Goal: Task Accomplishment & Management: Manage account settings

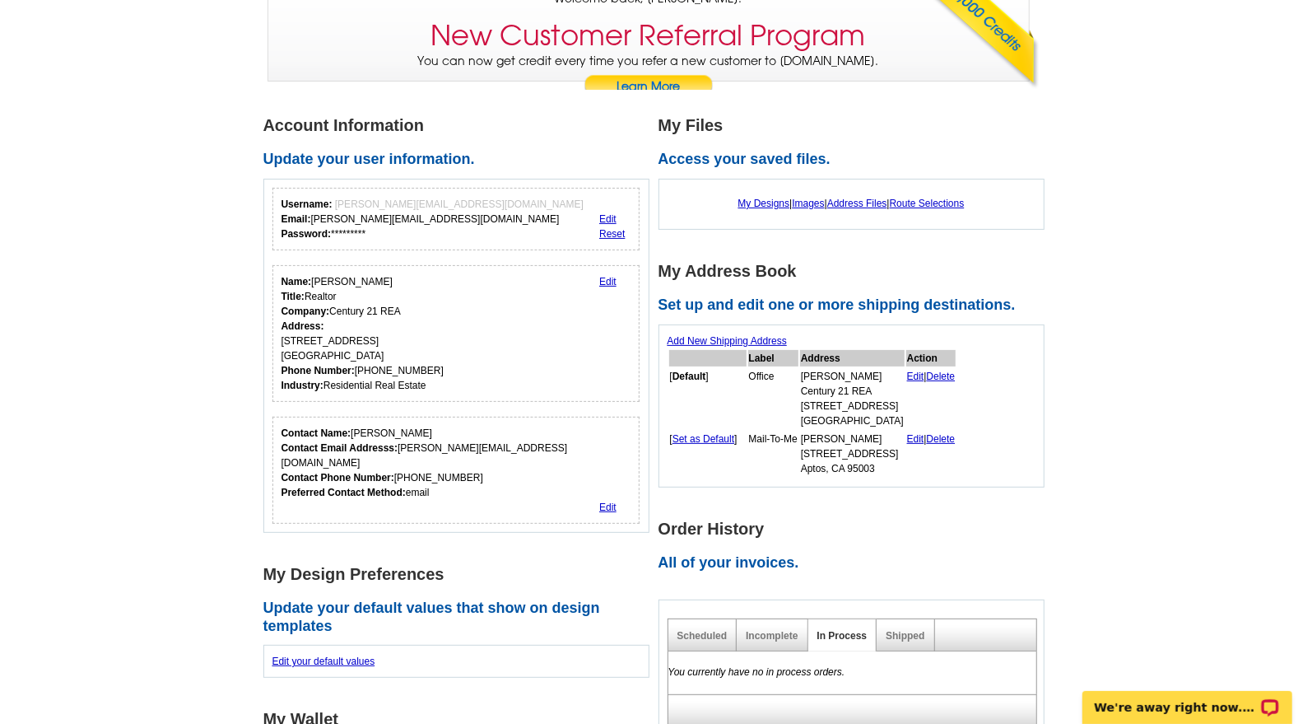
scroll to position [146, 0]
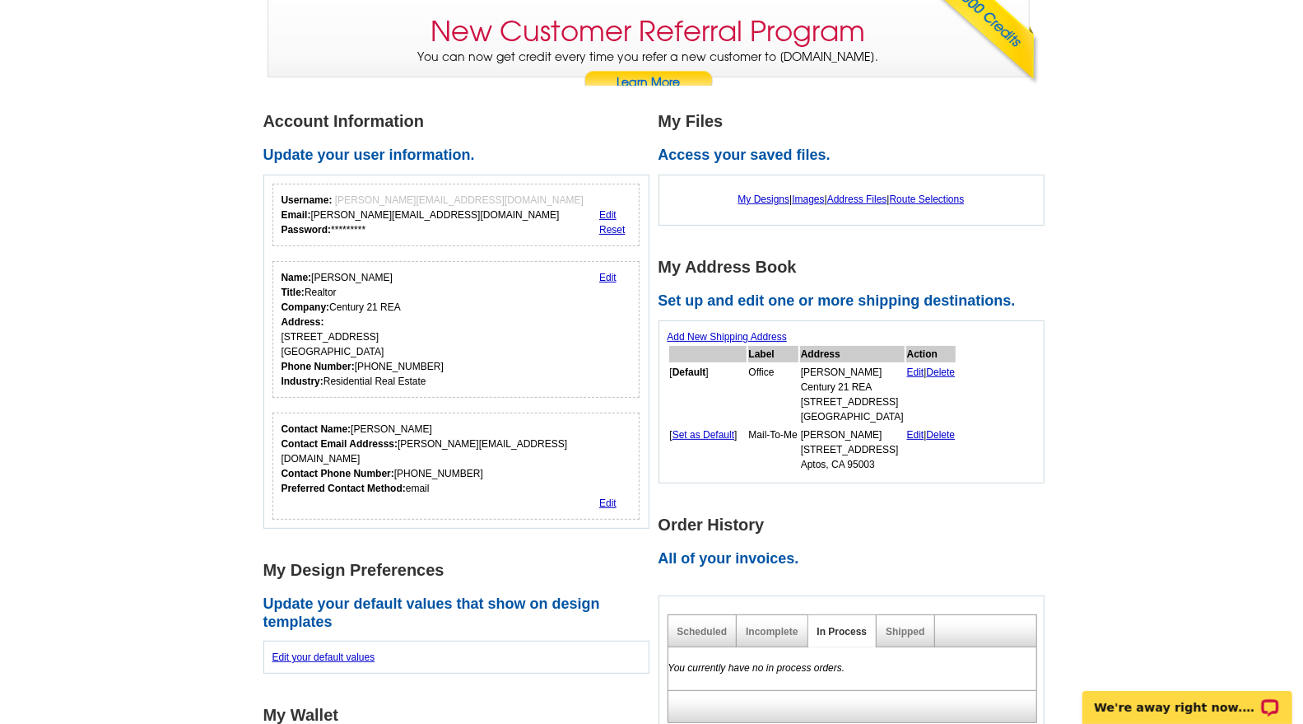
click at [612, 272] on link "Edit" at bounding box center [607, 278] width 17 height 12
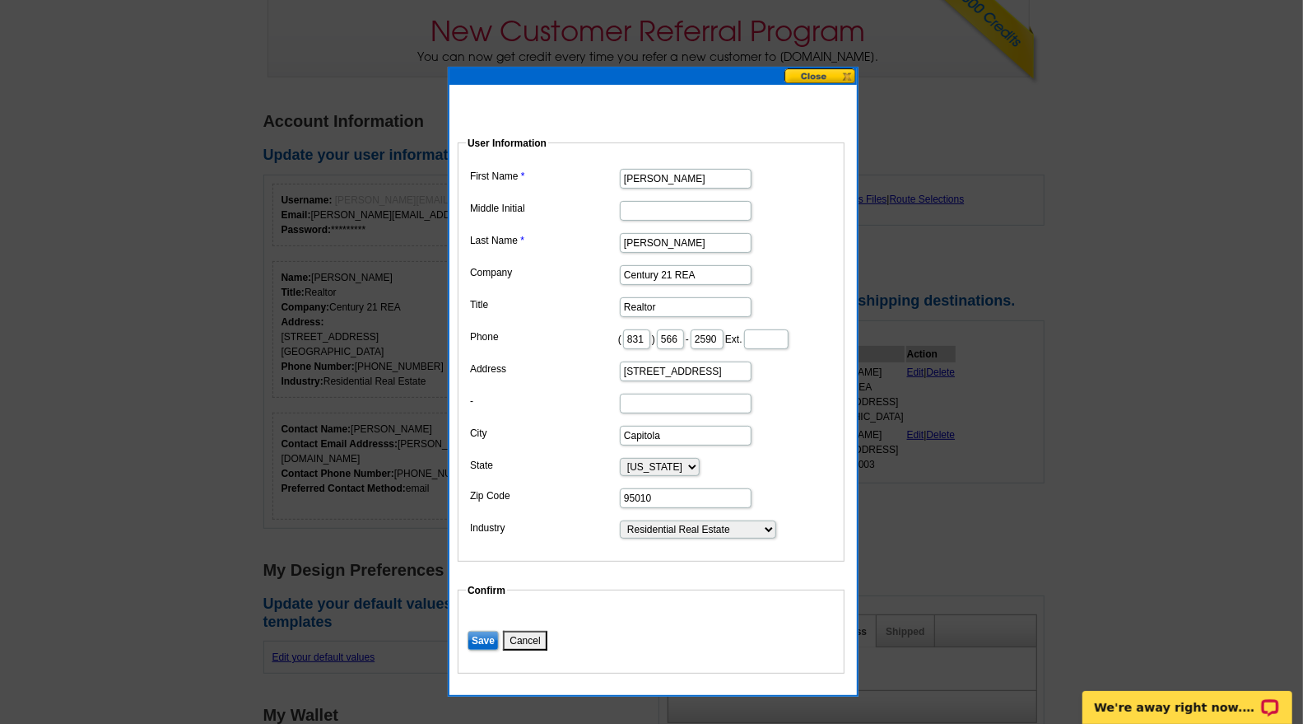
drag, startPoint x: 713, startPoint y: 266, endPoint x: 674, endPoint y: 281, distance: 41.4
click at [674, 281] on dd "Century 21 REA" at bounding box center [651, 274] width 370 height 26
type input "Century 21"
click at [814, 249] on dd "[PERSON_NAME]" at bounding box center [651, 242] width 370 height 26
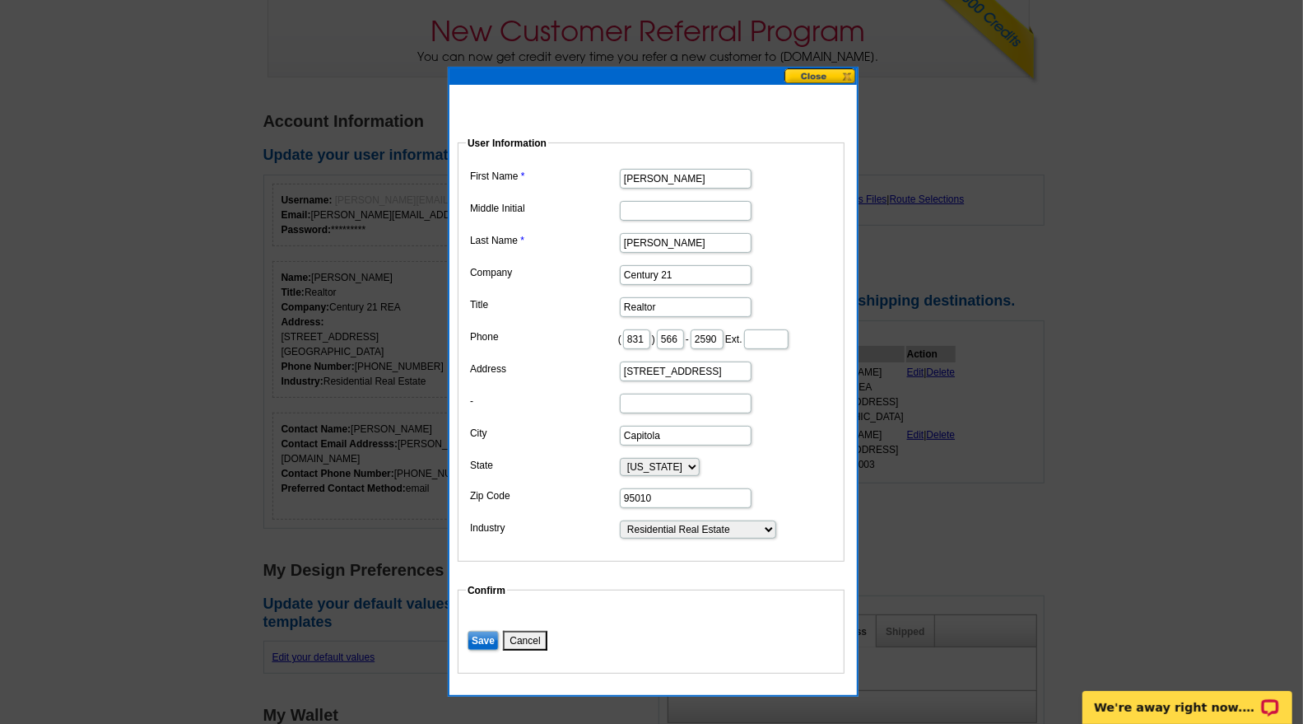
drag, startPoint x: 684, startPoint y: 391, endPoint x: 594, endPoint y: 389, distance: 89.8
click at [594, 389] on dl "First Name [PERSON_NAME] Middle Initial Last Name [PERSON_NAME] Company Century…" at bounding box center [651, 352] width 370 height 375
type input "[STREET_ADDRESS]"
type input "Aptos"
type input "95003"
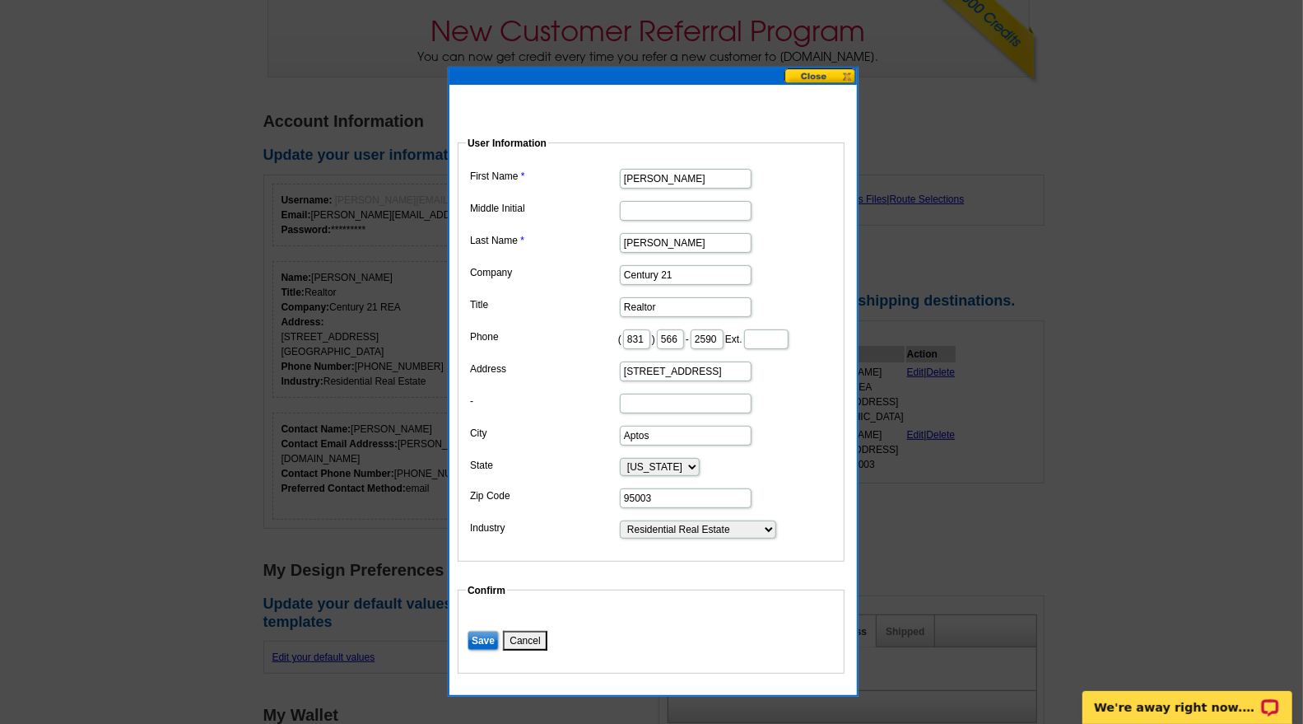
click at [593, 540] on dd "Choose One ... Residential Real Estate Accounting Agriculture Architecture Arts…" at bounding box center [651, 528] width 370 height 24
click at [487, 647] on input "Save" at bounding box center [483, 641] width 31 height 20
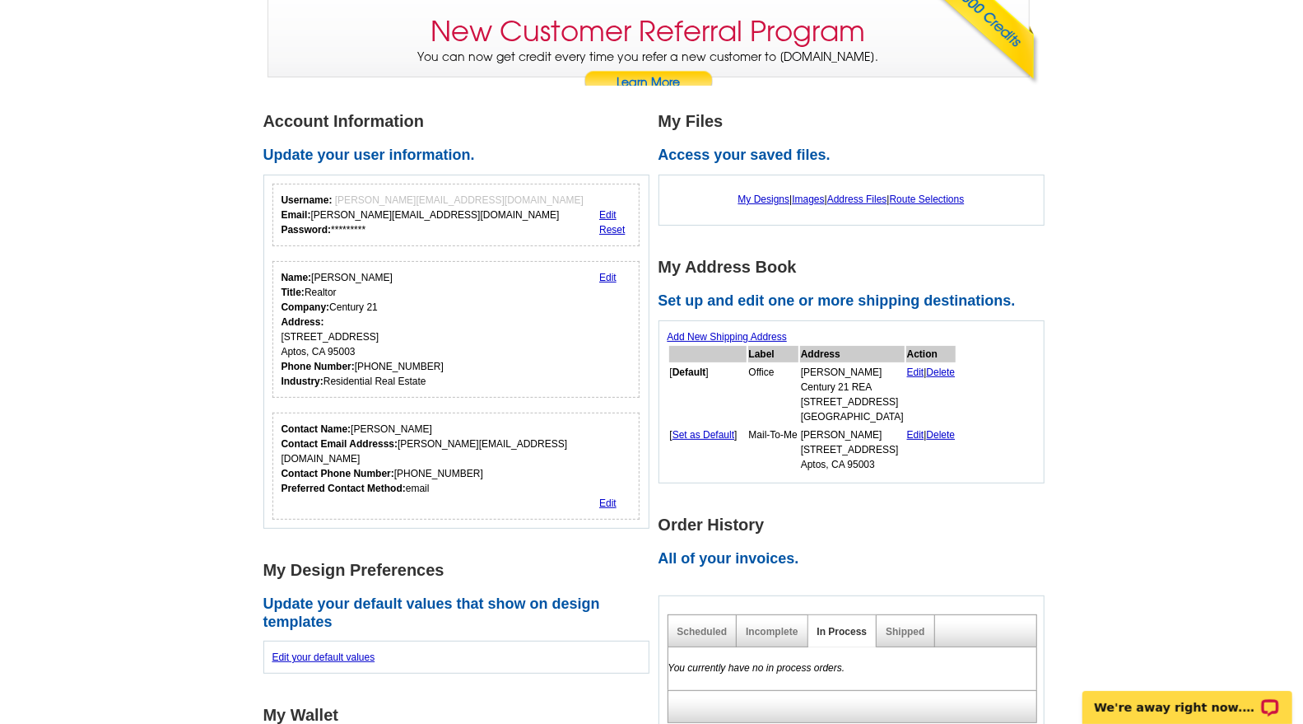
click at [927, 369] on link "Delete" at bounding box center [941, 372] width 29 height 12
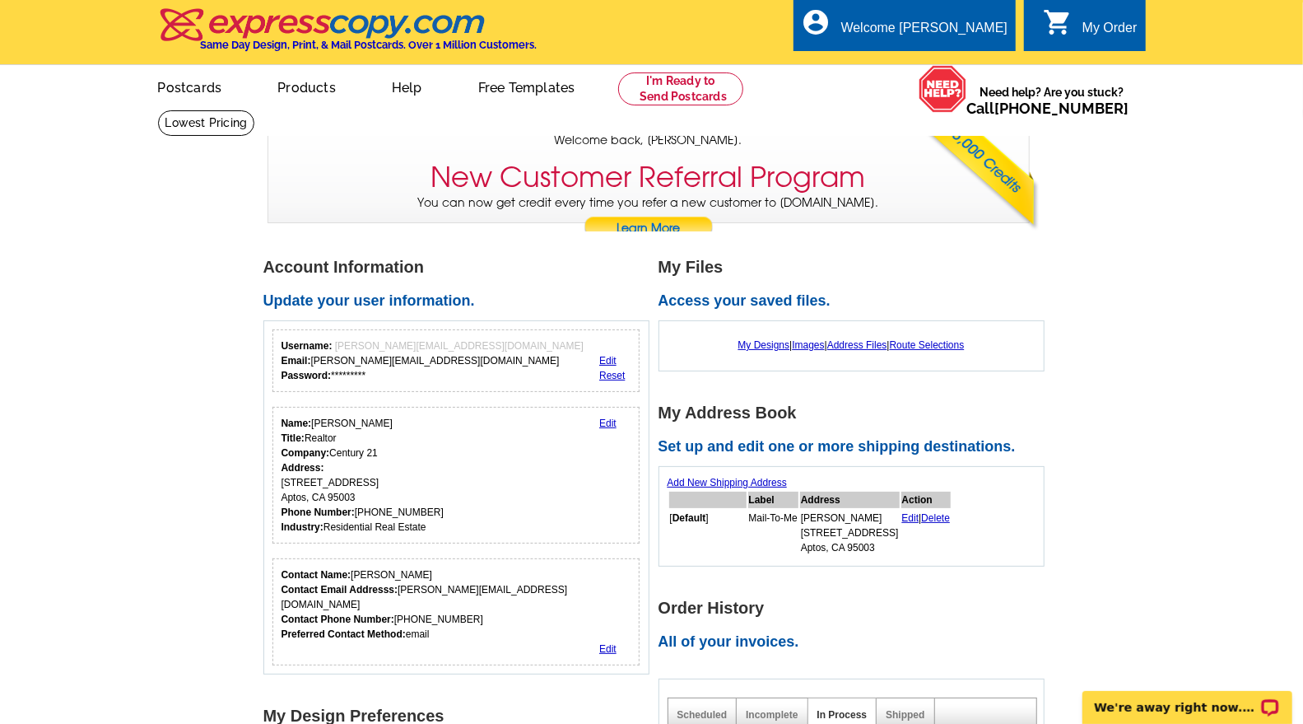
click at [966, 103] on link "Logout" at bounding box center [983, 109] width 38 height 13
